Goal: Complete application form

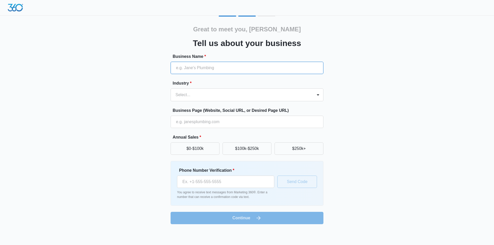
click at [189, 69] on input "Business Name *" at bounding box center [246, 68] width 153 height 12
type input "champion widows"
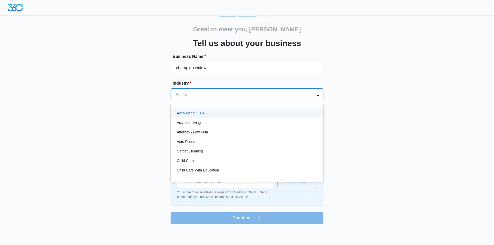
click at [193, 96] on div at bounding box center [240, 94] width 131 height 7
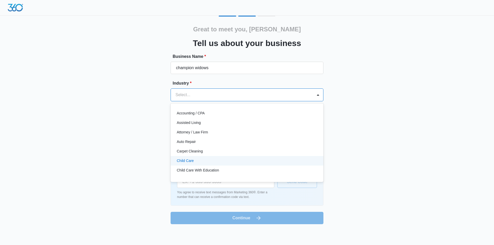
click at [201, 160] on div "Child Care" at bounding box center [246, 160] width 139 height 5
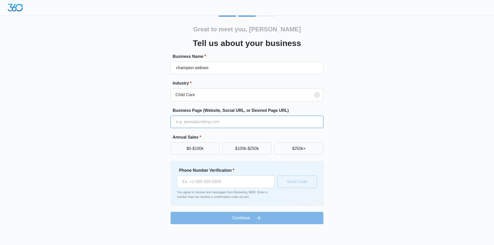
drag, startPoint x: 200, startPoint y: 117, endPoint x: 200, endPoint y: 122, distance: 5.1
click at [200, 118] on input "Business Page (Website, Social URL, or Desired Page URL)" at bounding box center [246, 122] width 153 height 12
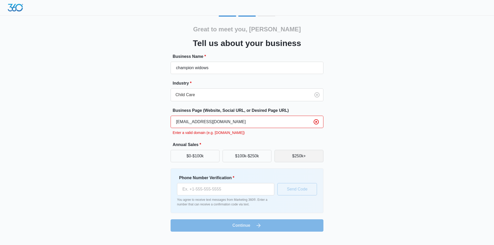
type input "[EMAIL_ADDRESS][DOMAIN_NAME]"
click at [294, 160] on button "$250k+" at bounding box center [298, 156] width 49 height 12
click at [247, 186] on input "Phone Number Verification *" at bounding box center [225, 189] width 97 height 12
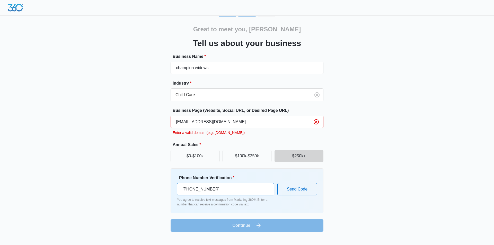
type input "[PHONE_NUMBER]"
click at [256, 223] on form "Business Name * champion widows Industry * Child Care Business Page (Website, S…" at bounding box center [246, 142] width 153 height 178
click at [299, 159] on button "$250k+" at bounding box center [298, 156] width 49 height 12
click at [238, 129] on div "Business Page (Website, Social URL, or Desired Page URL) [EMAIL_ADDRESS][DOMAIN…" at bounding box center [246, 121] width 153 height 28
click at [240, 135] on p "Enter a valid domain (e.g. [DOMAIN_NAME])" at bounding box center [247, 132] width 151 height 5
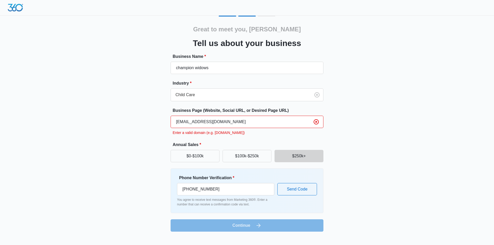
drag, startPoint x: 324, startPoint y: 117, endPoint x: 320, endPoint y: 121, distance: 4.9
click at [321, 120] on div "Great to meet you, [PERSON_NAME] us about your business Business Name * champio…" at bounding box center [247, 124] width 308 height 216
click at [316, 121] on icon "Clear" at bounding box center [316, 122] width 6 height 6
type input "g"
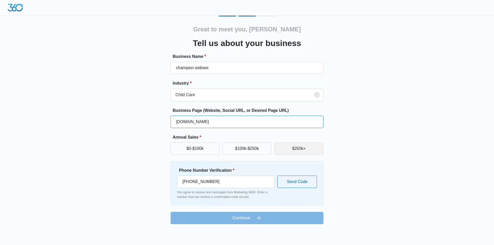
type input "[DOMAIN_NAME]"
click at [296, 152] on button "$250k+" at bounding box center [298, 148] width 49 height 12
click at [272, 219] on form "Business Name * champion widows Industry * Child Care Business Page (Website, S…" at bounding box center [246, 138] width 153 height 171
click at [240, 221] on form "Business Name * champion widows Industry * Child Care Business Page (Website, S…" at bounding box center [246, 138] width 153 height 171
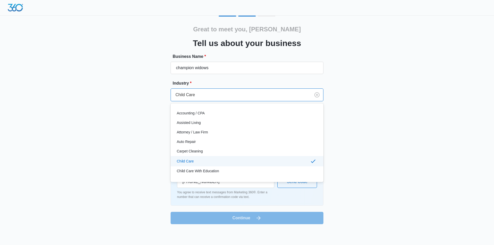
click at [222, 96] on div at bounding box center [239, 94] width 129 height 7
click at [197, 152] on p "Carpet Cleaning" at bounding box center [190, 151] width 26 height 5
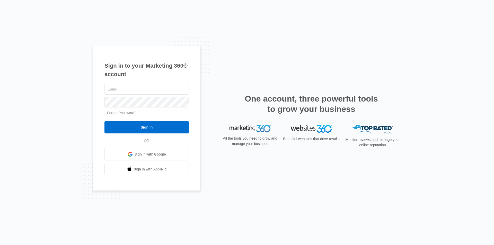
click at [152, 155] on span "Sign in with Google" at bounding box center [149, 154] width 31 height 5
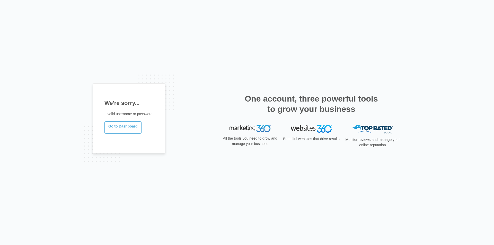
click at [130, 127] on link "Go to Dashboard" at bounding box center [122, 127] width 37 height 12
